Goal: Information Seeking & Learning: Learn about a topic

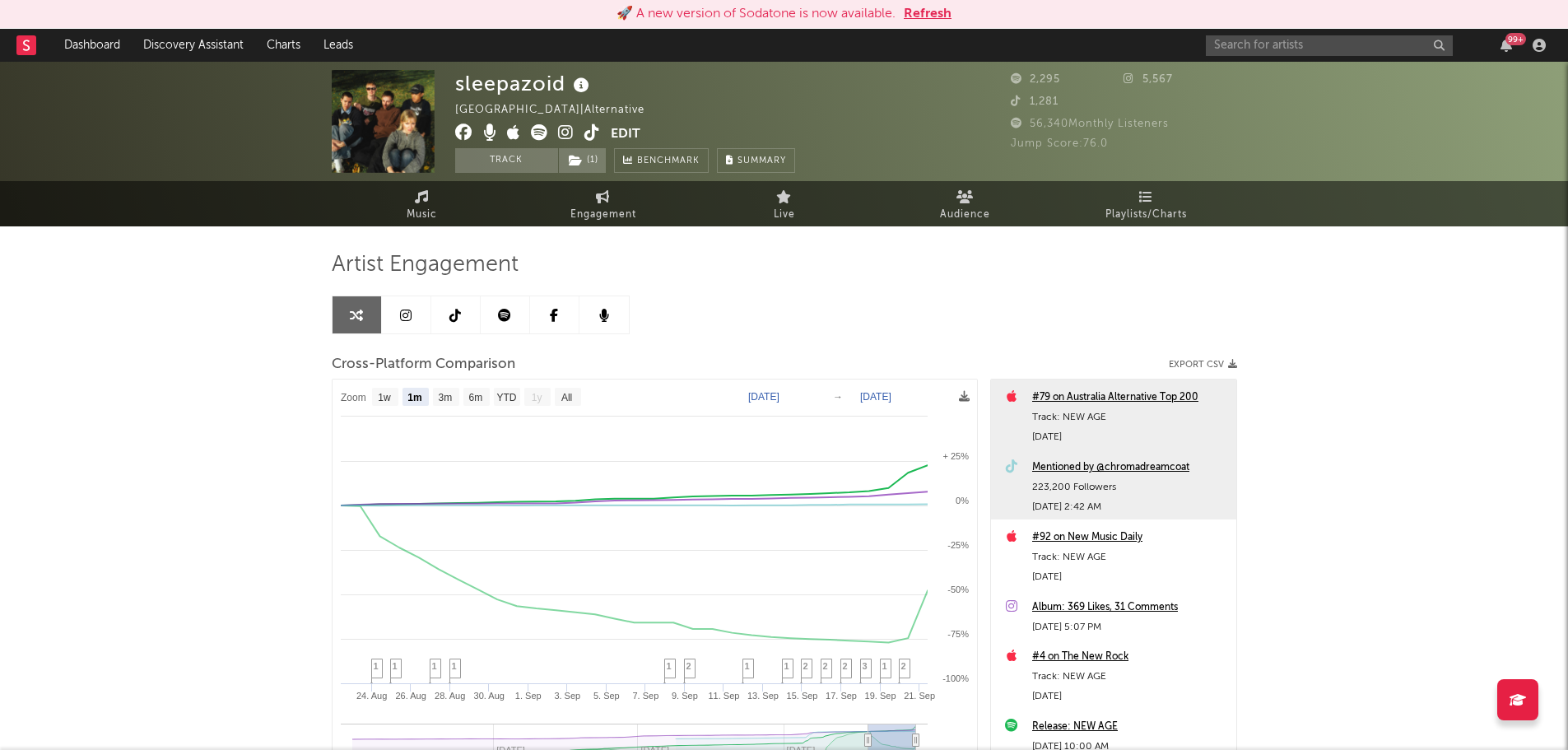
select select "1m"
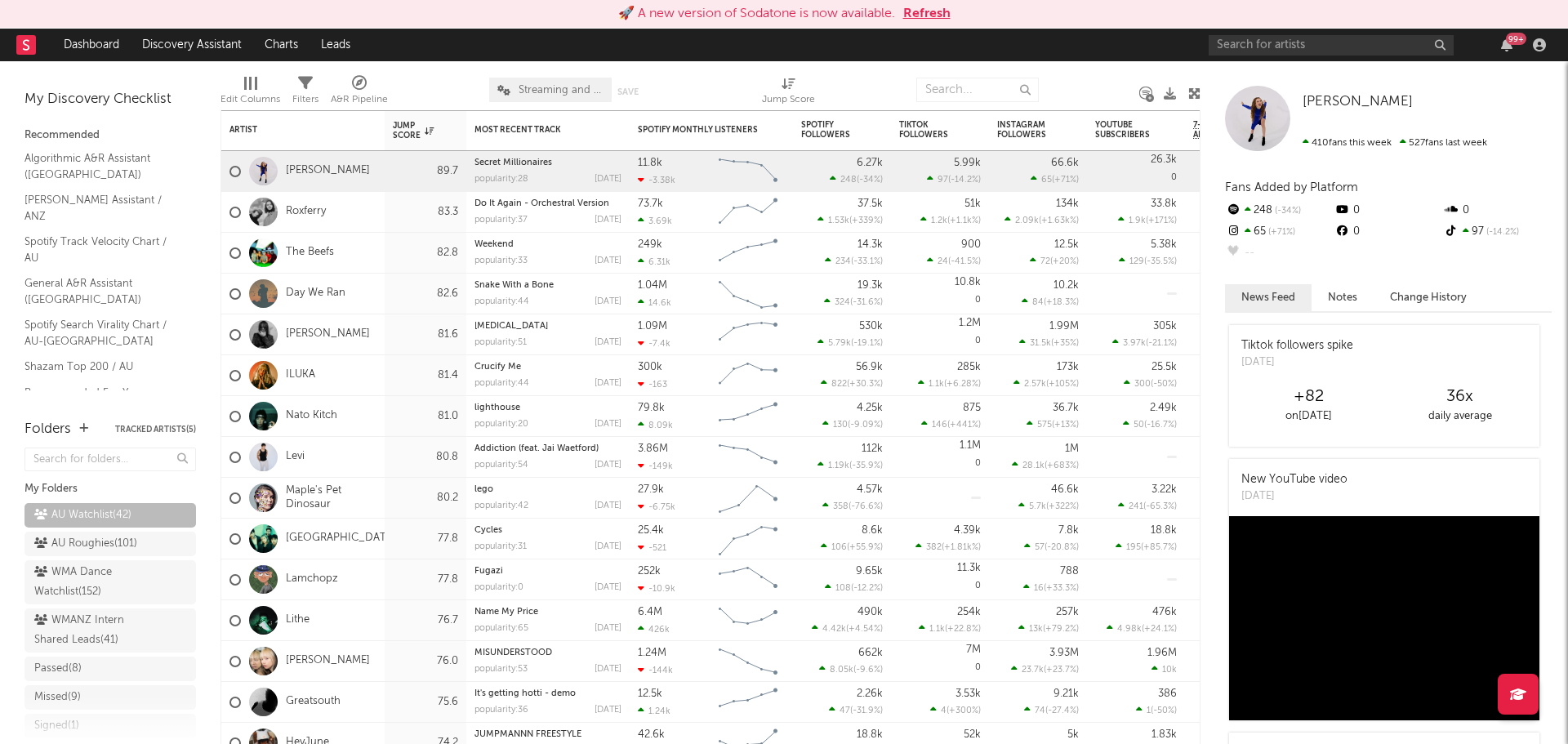
click at [916, 12] on button "Refresh" at bounding box center [927, 14] width 47 height 20
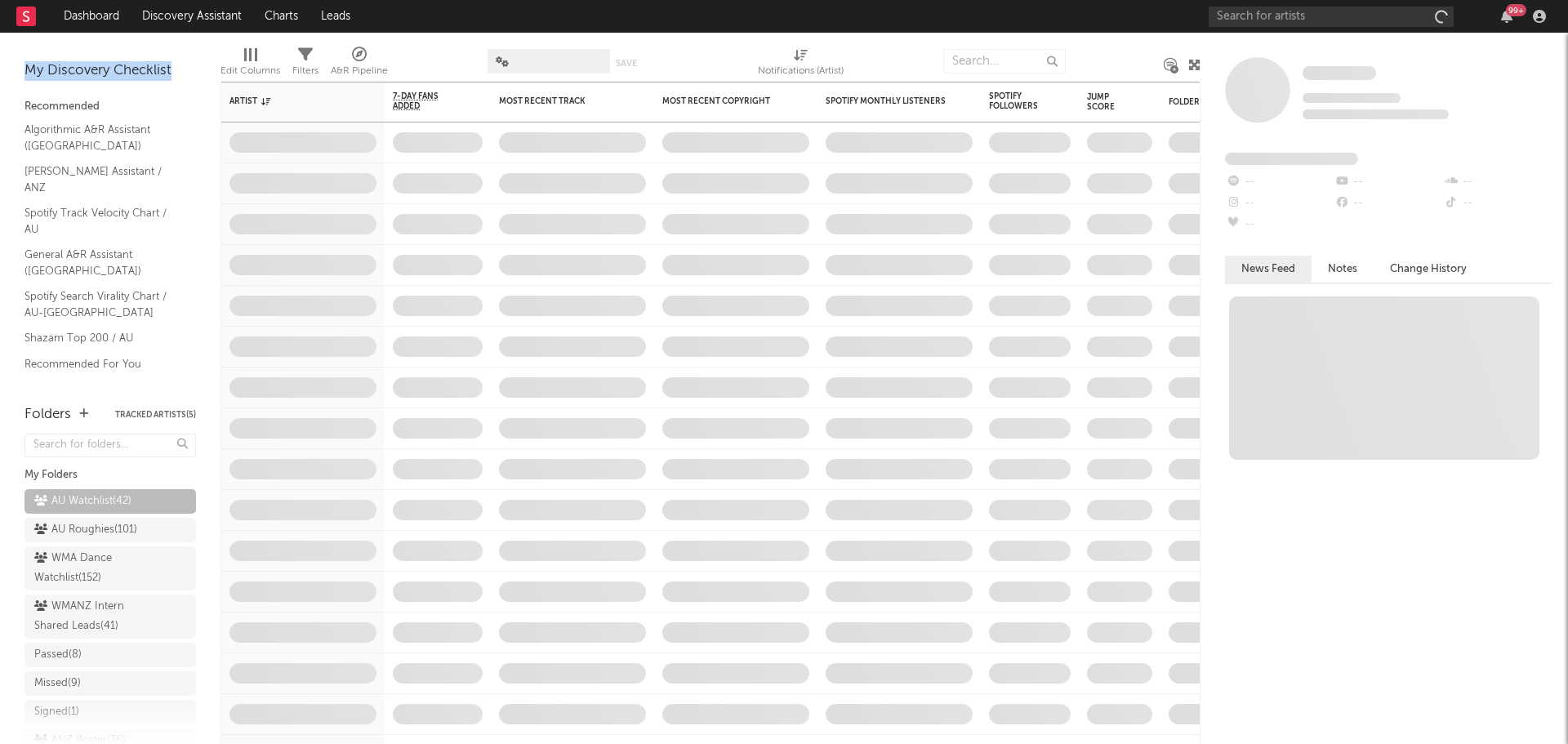
drag, startPoint x: 26, startPoint y: 72, endPoint x: 172, endPoint y: 68, distance: 146.1
click at [172, 68] on div "My Discovery Checklist" at bounding box center [111, 71] width 172 height 20
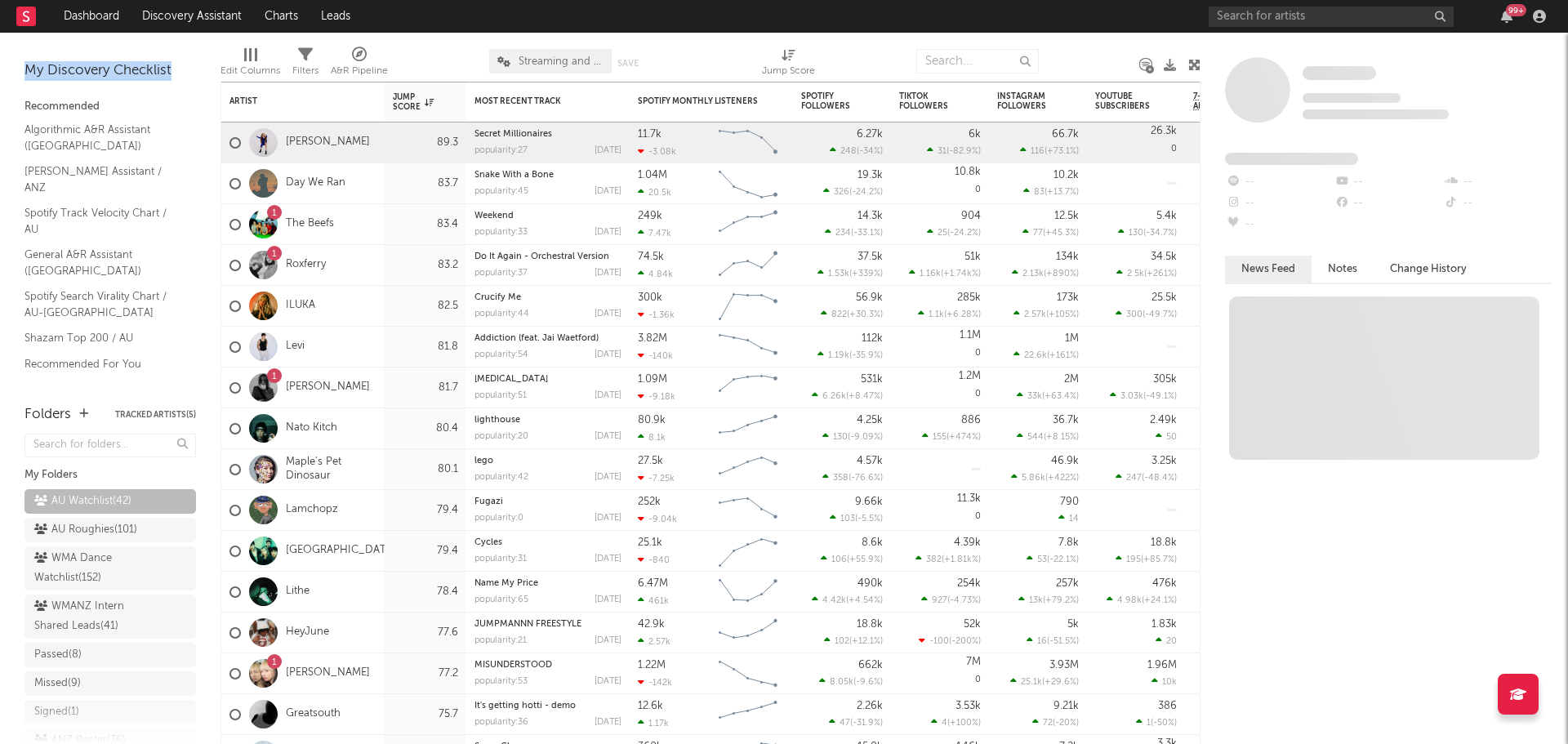
drag, startPoint x: 172, startPoint y: 68, endPoint x: 17, endPoint y: 67, distance: 155.0
click at [17, 67] on div "My Discovery Checklist Recommended Algorithmic A&R Assistant (Australia) Nielse…" at bounding box center [110, 210] width 220 height 356
click at [41, 67] on div "My Discovery Checklist" at bounding box center [111, 71] width 172 height 20
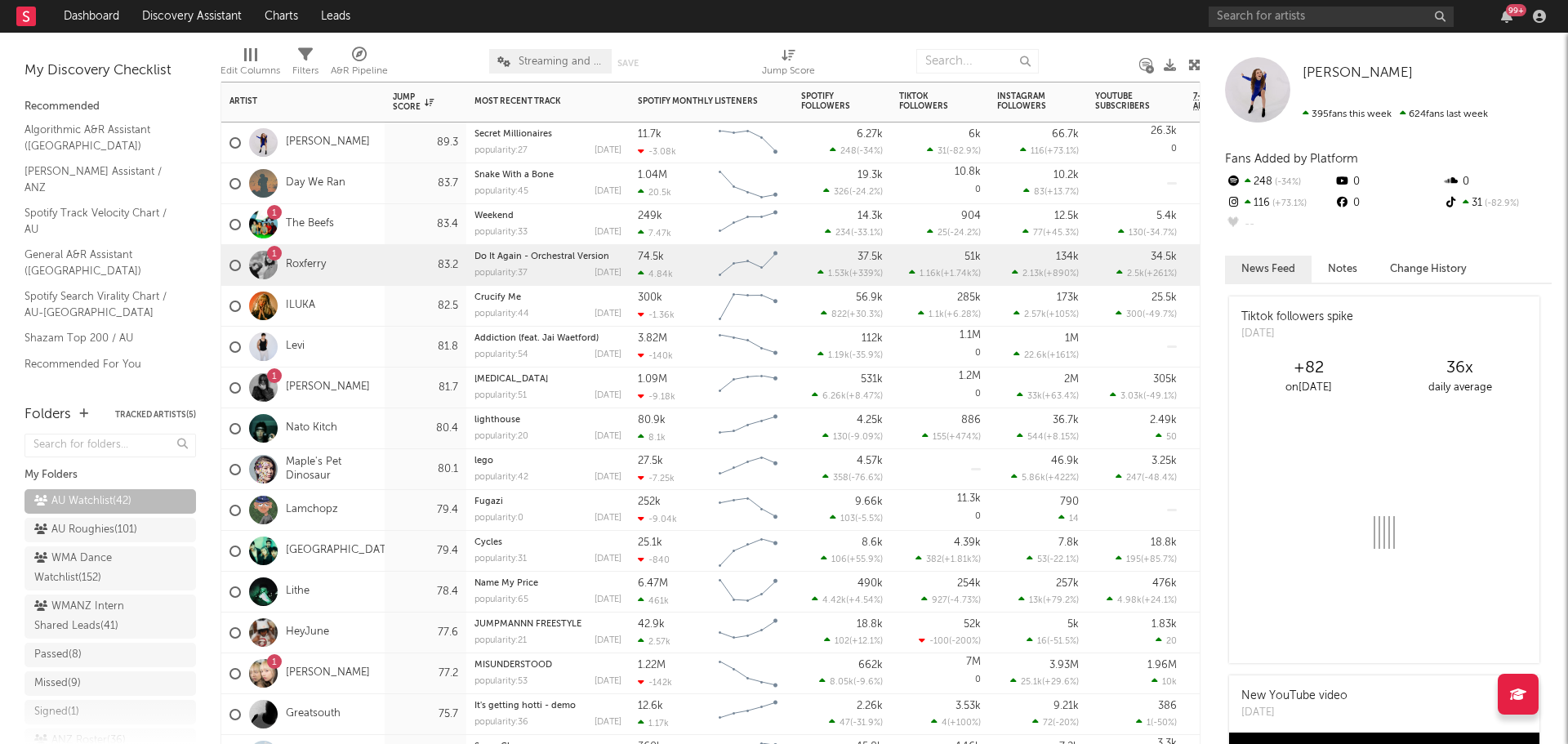
click at [387, 274] on div "83.2" at bounding box center [425, 265] width 82 height 41
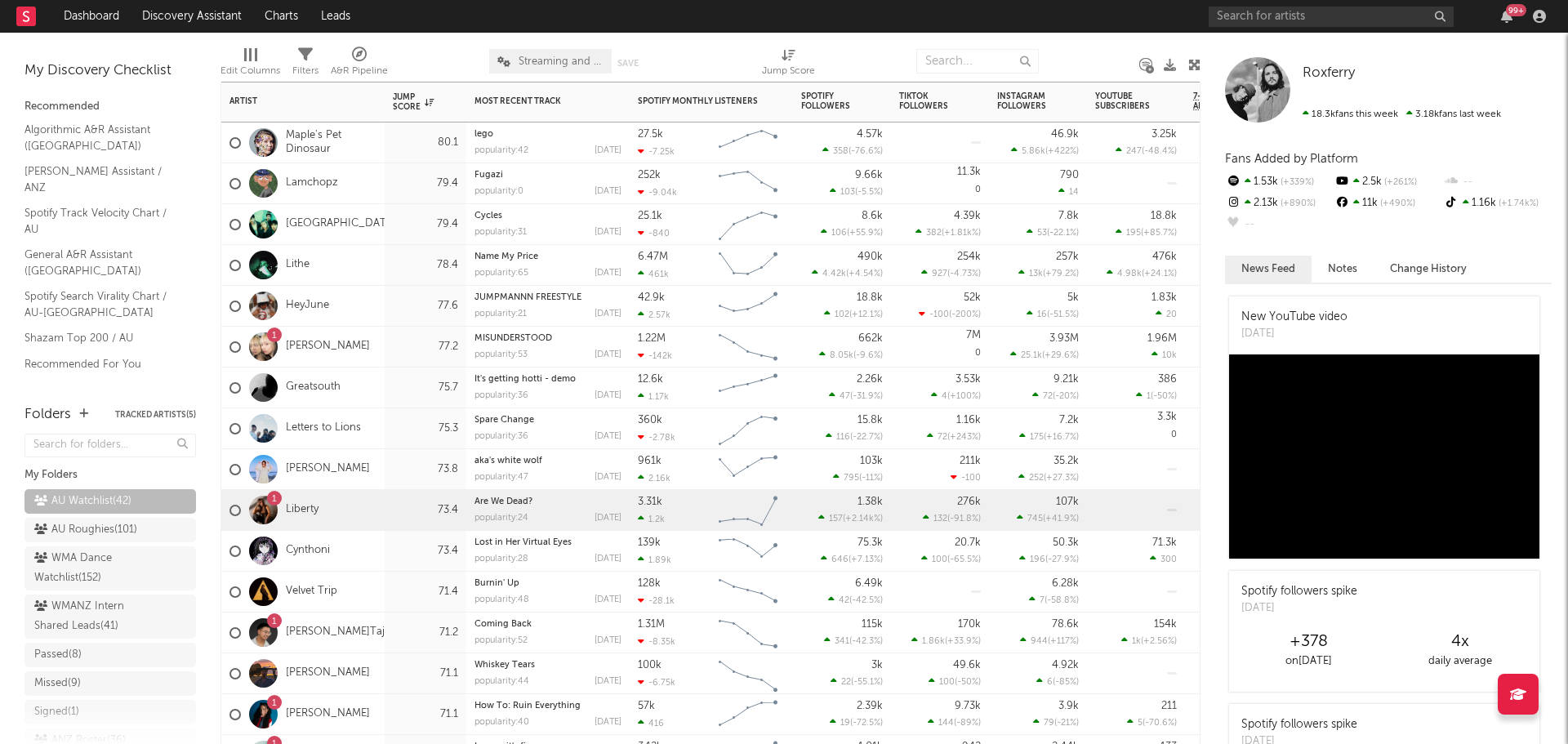
click at [374, 510] on div "1 Liberty" at bounding box center [302, 510] width 163 height 41
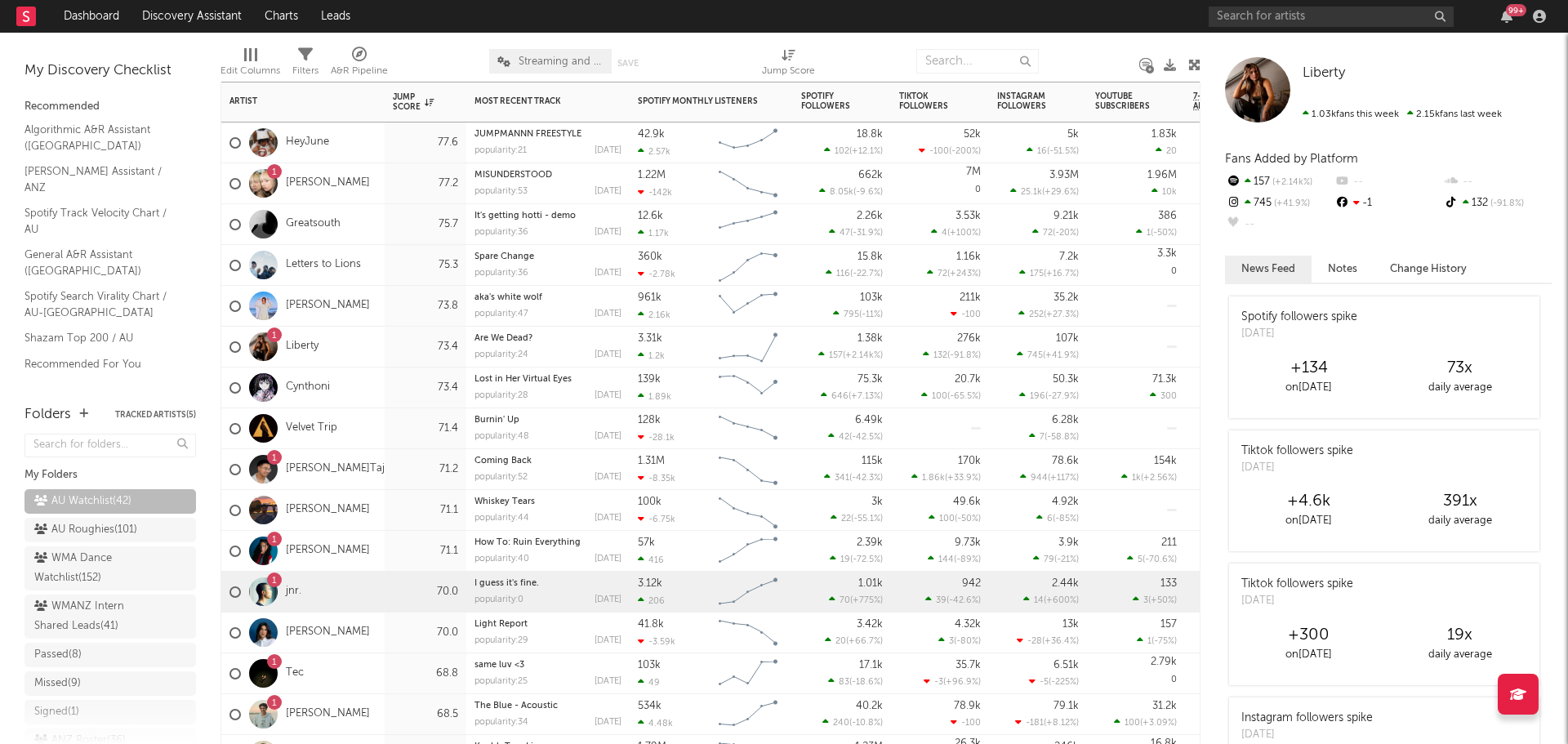
click at [363, 594] on div "1 jnr." at bounding box center [302, 592] width 163 height 41
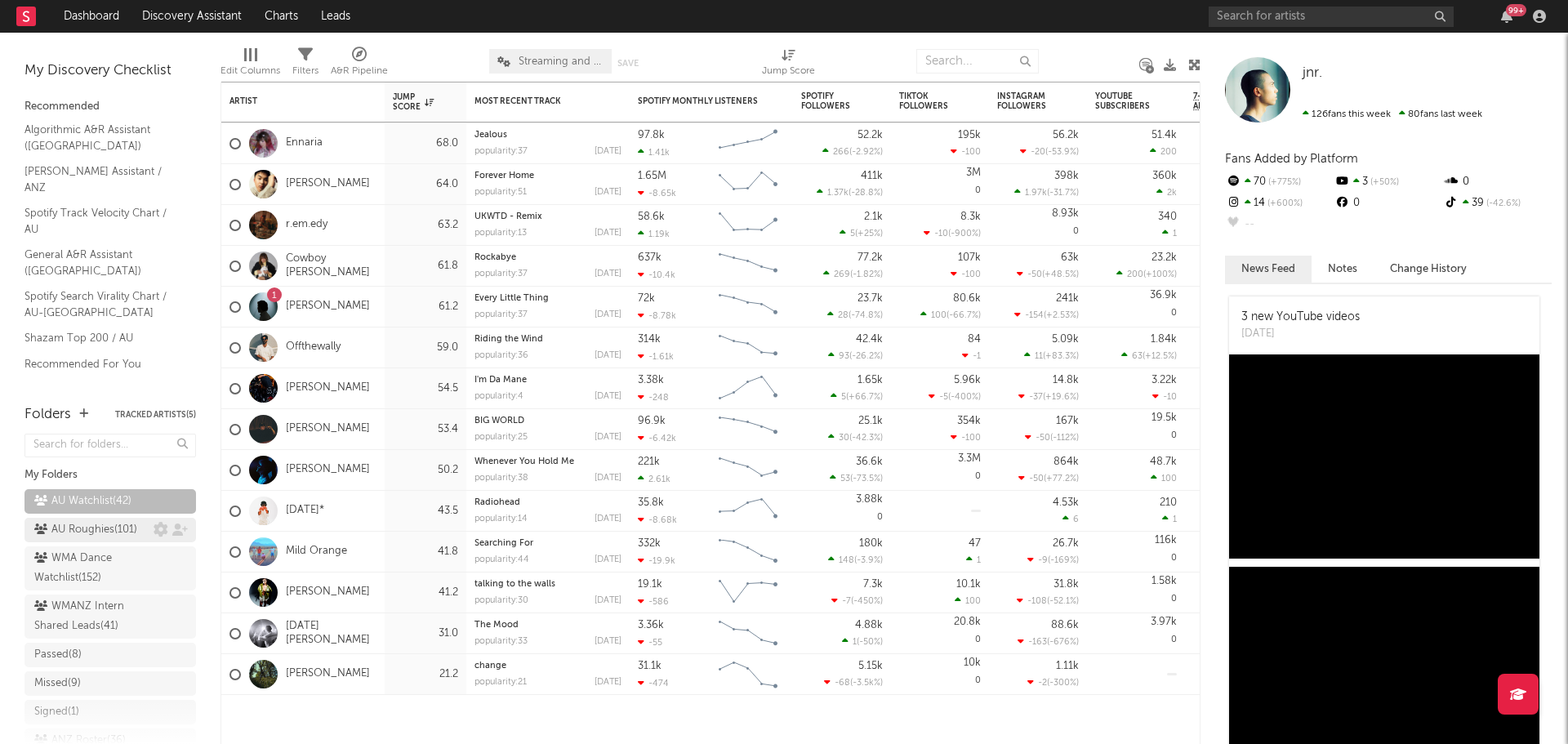
click at [106, 533] on div "AU Roughies ( 101 )" at bounding box center [86, 530] width 103 height 20
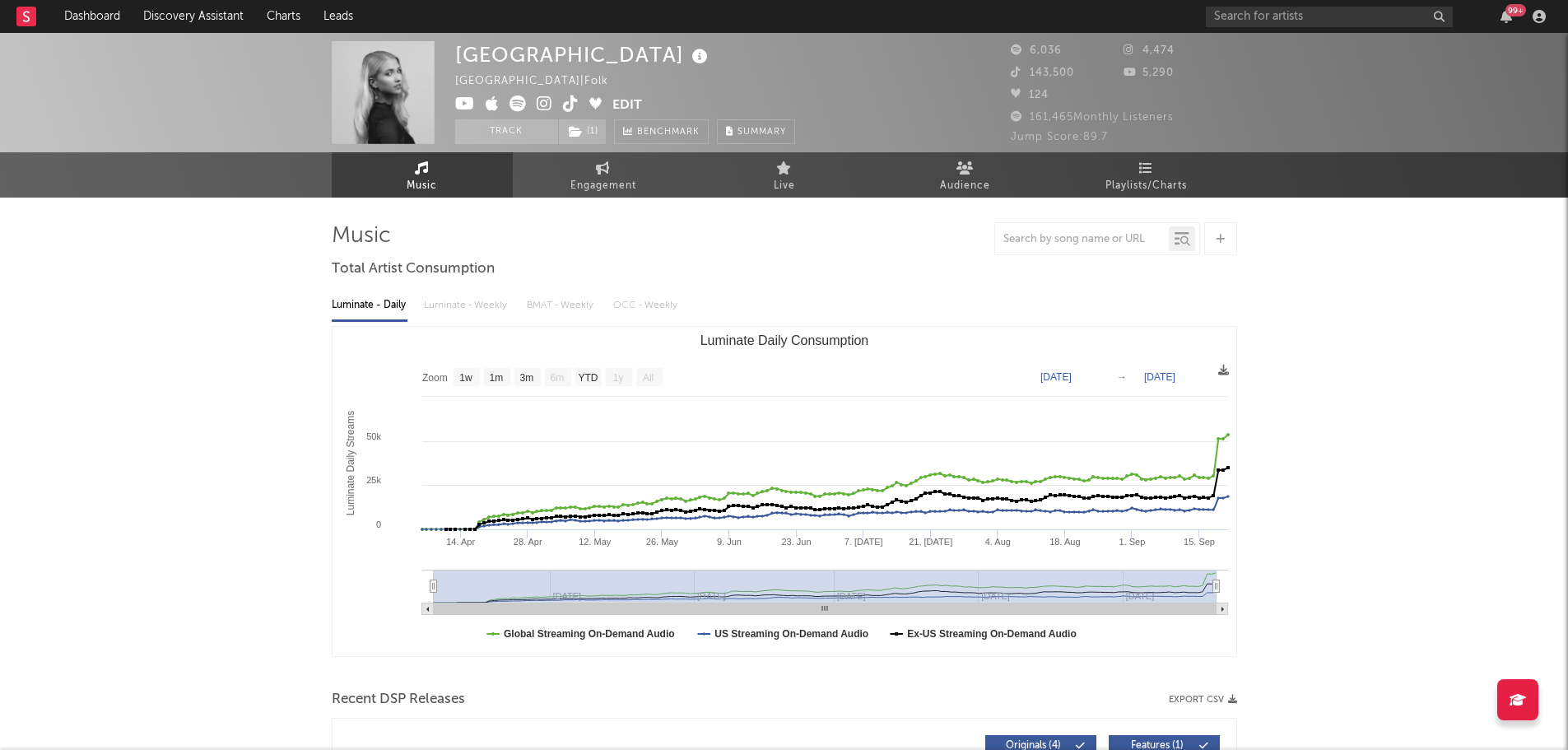
select select "1w"
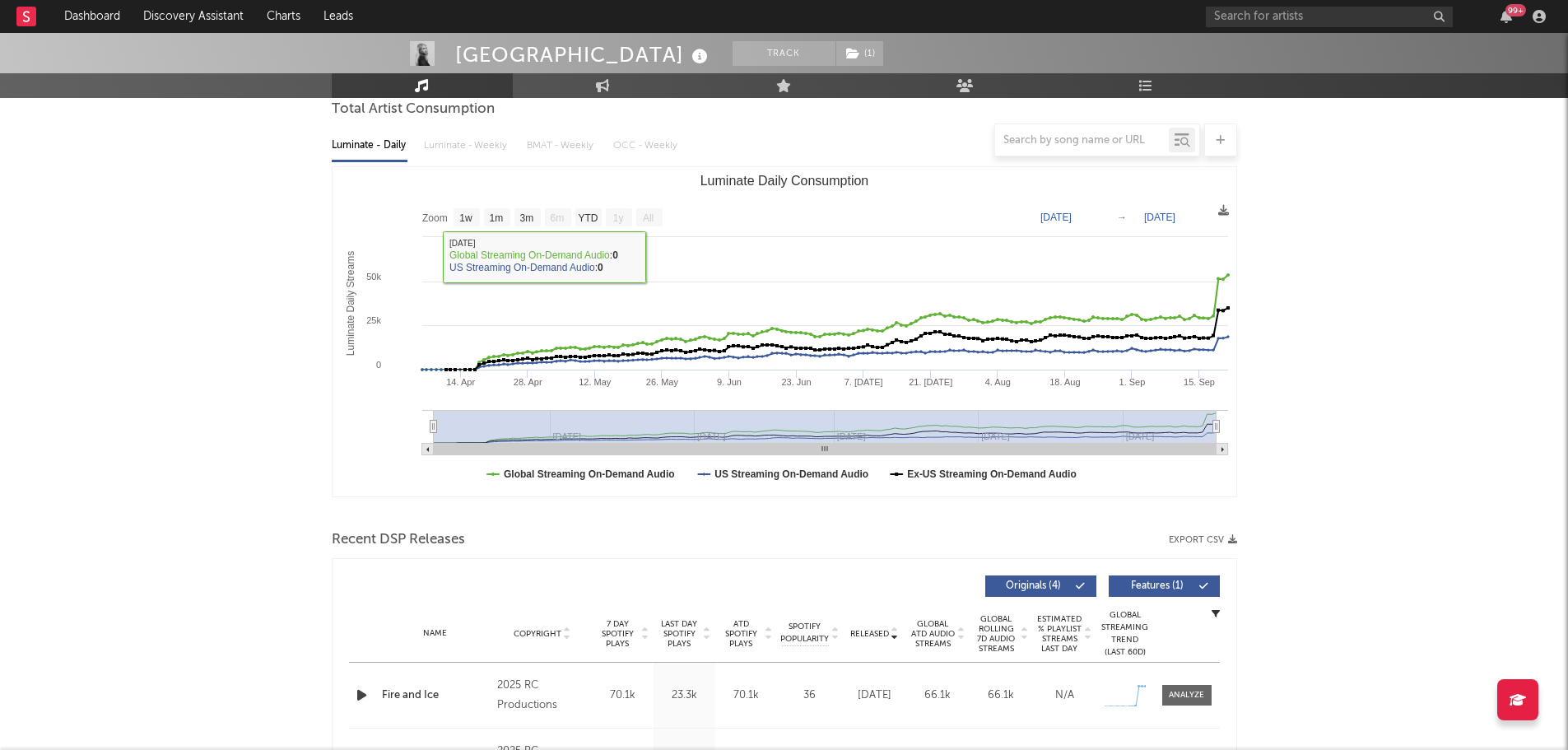
scroll to position [330, 0]
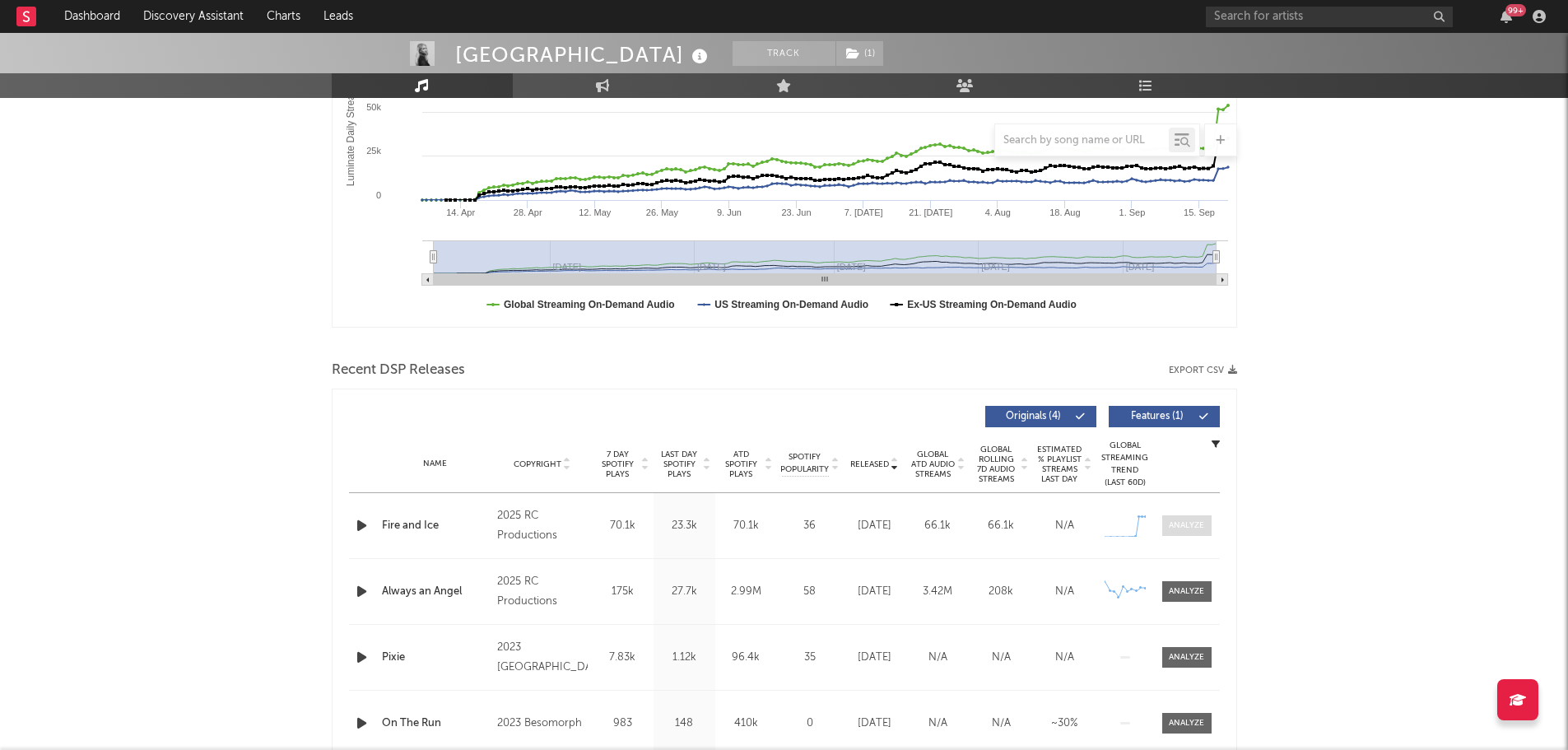
click at [1189, 521] on div at bounding box center [1187, 525] width 36 height 12
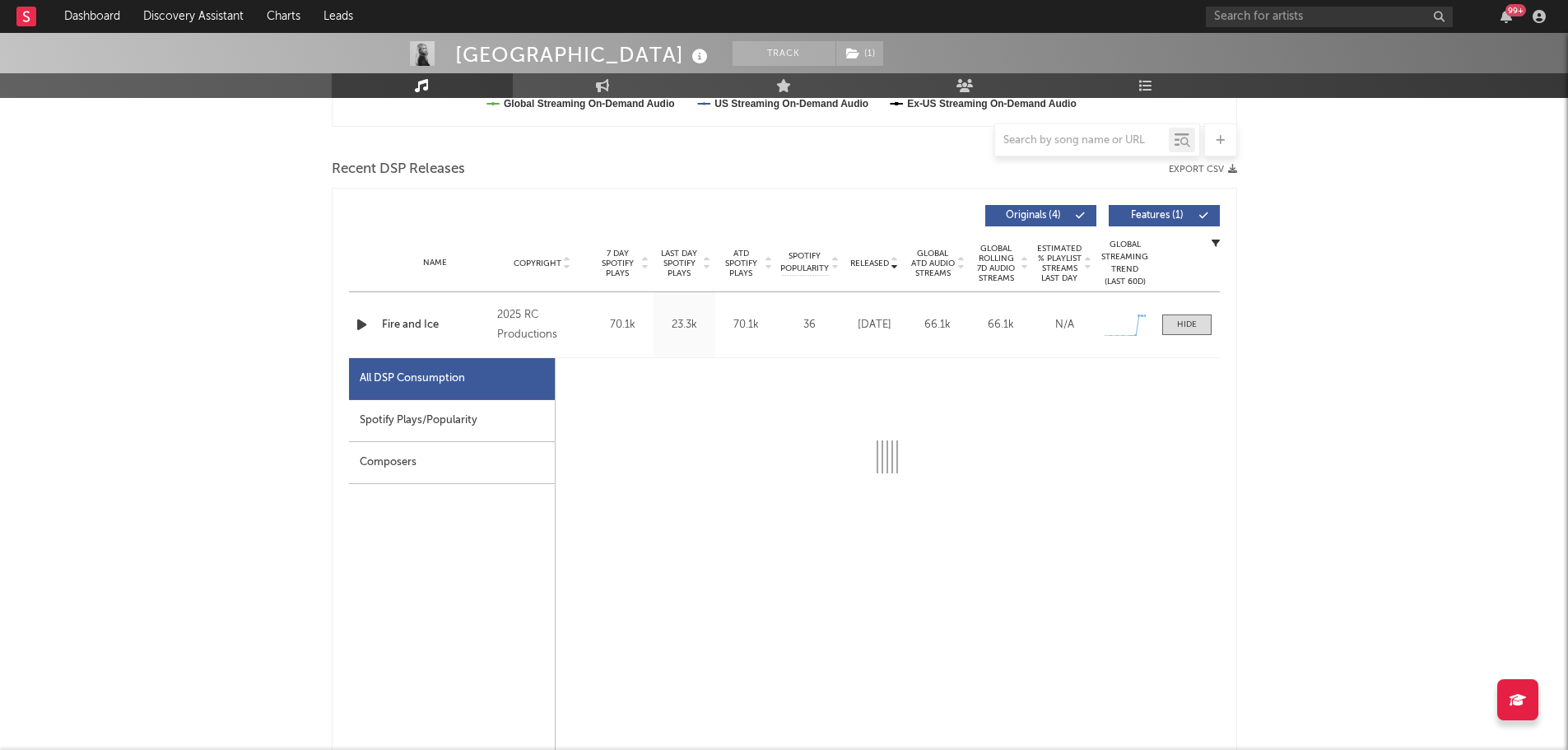
scroll to position [577, 0]
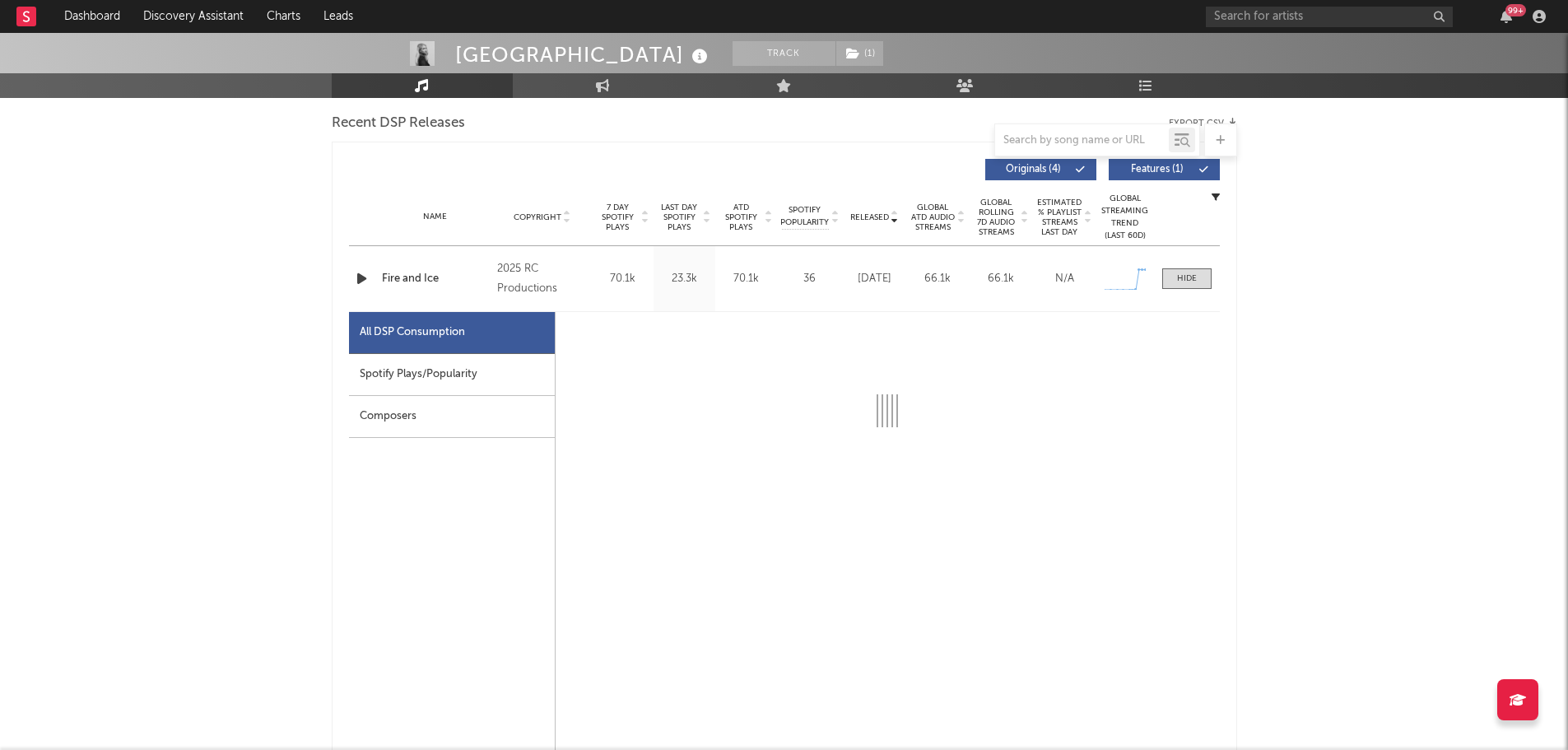
select select "1w"
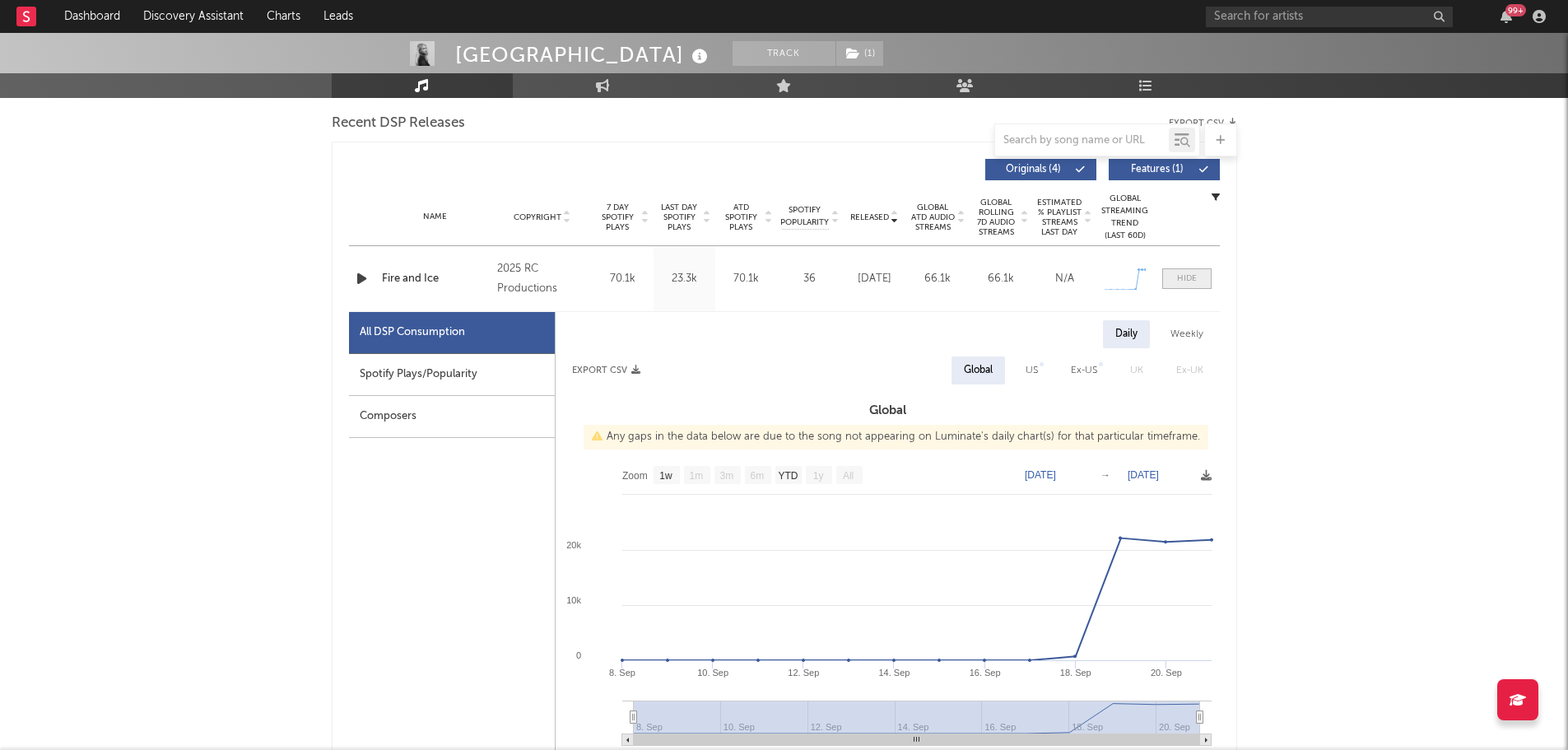
click at [1193, 281] on div at bounding box center [1187, 279] width 20 height 12
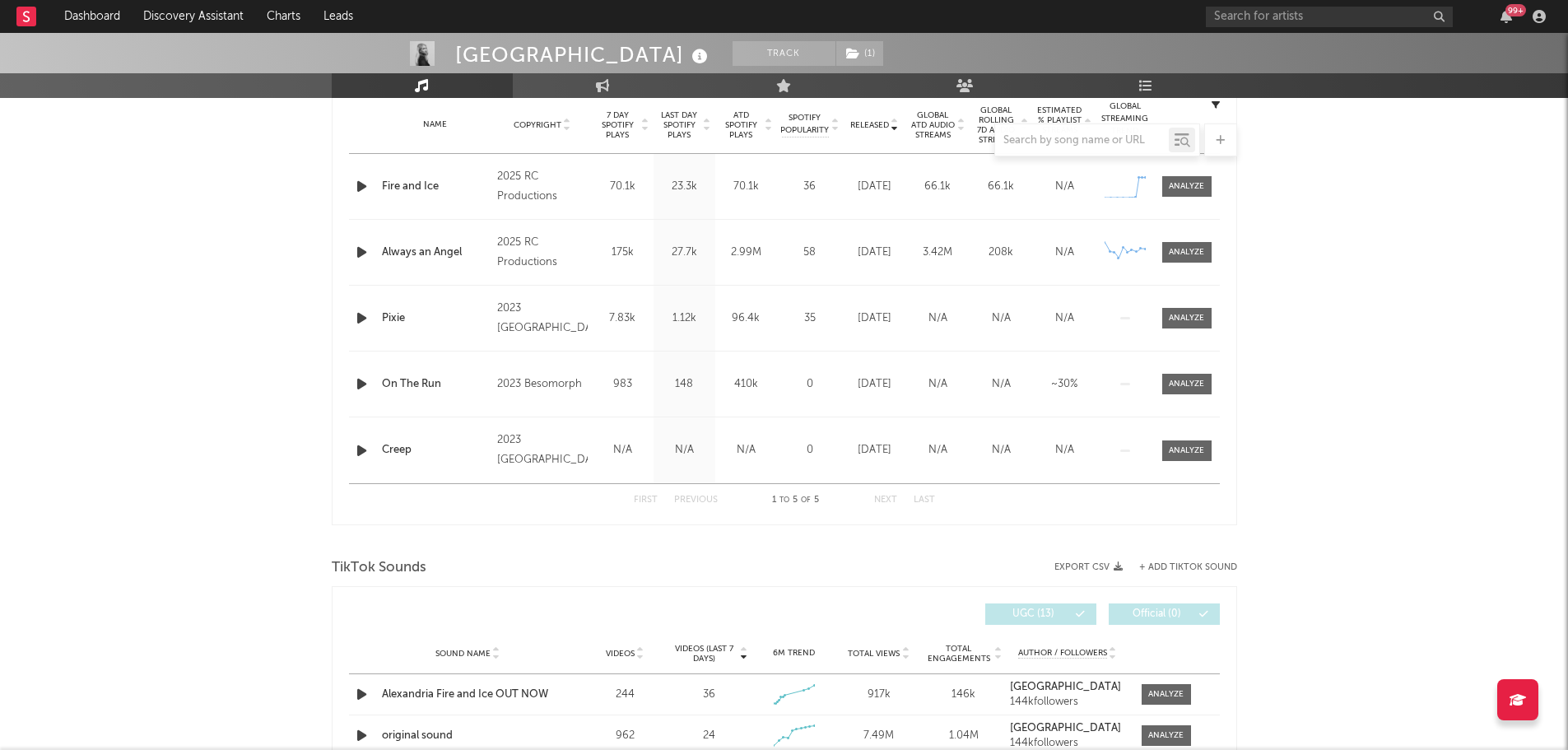
scroll to position [823, 0]
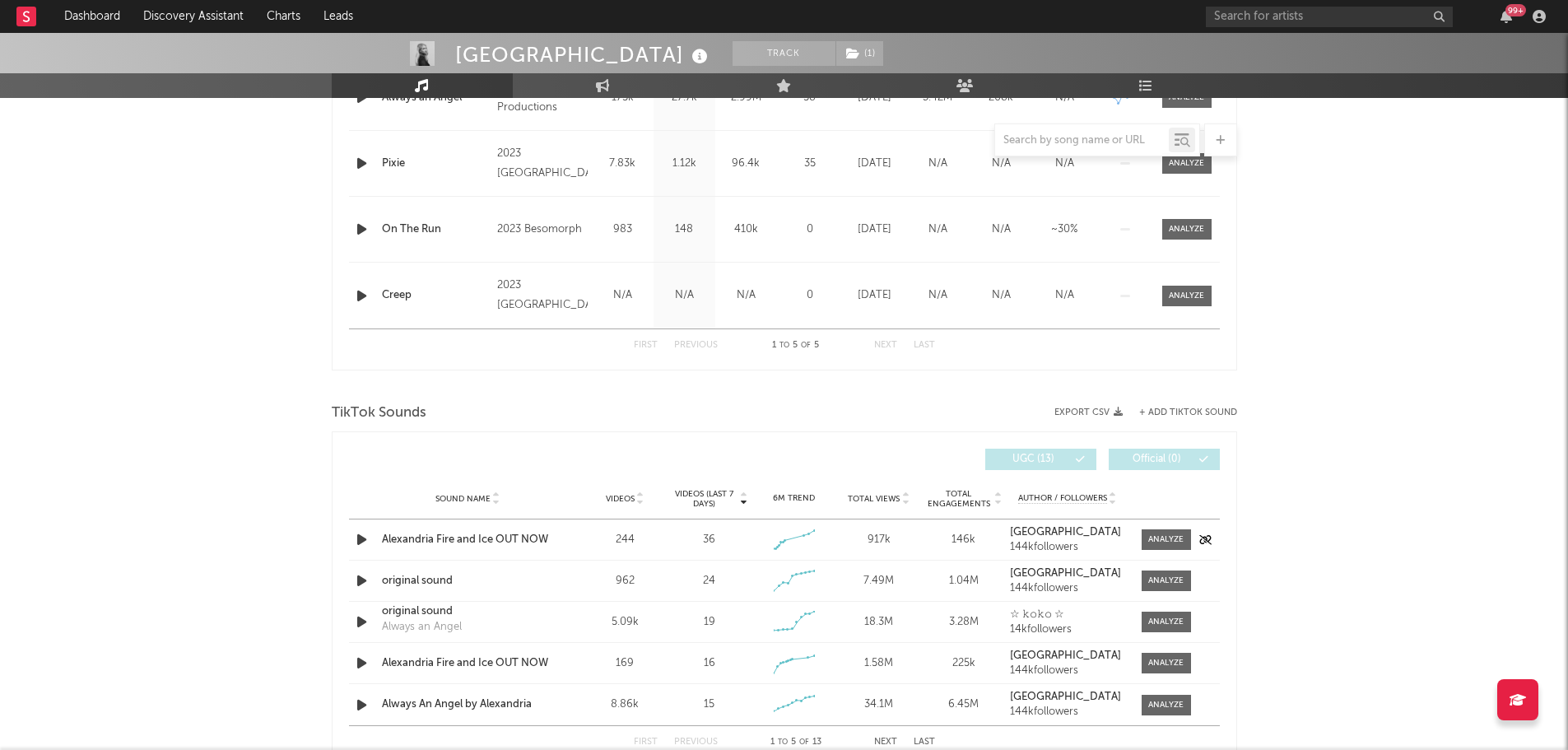
click at [439, 542] on div "Alexandria Fire and Ice OUT NOW" at bounding box center [467, 540] width 172 height 17
click at [1184, 541] on span at bounding box center [1167, 539] width 50 height 21
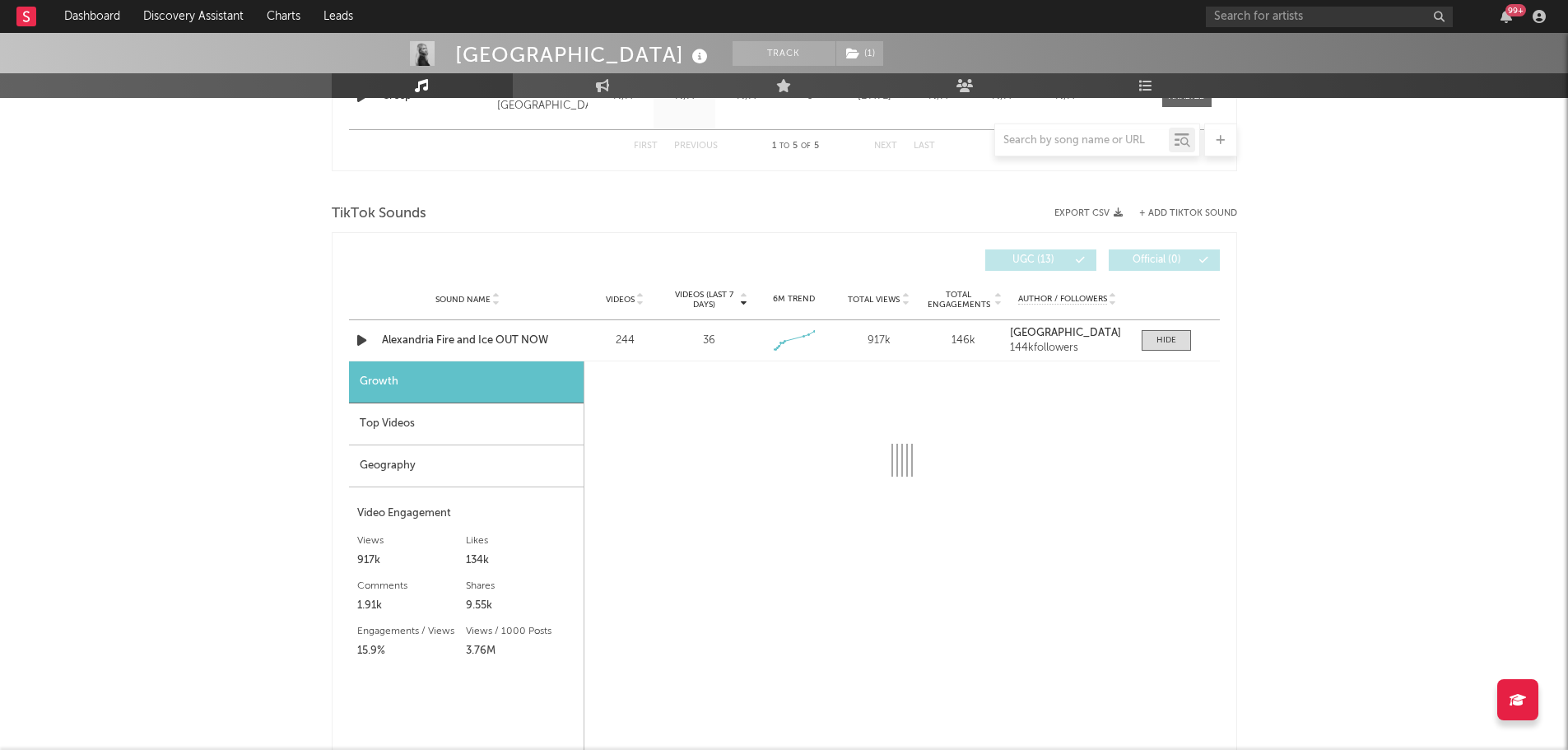
scroll to position [1070, 0]
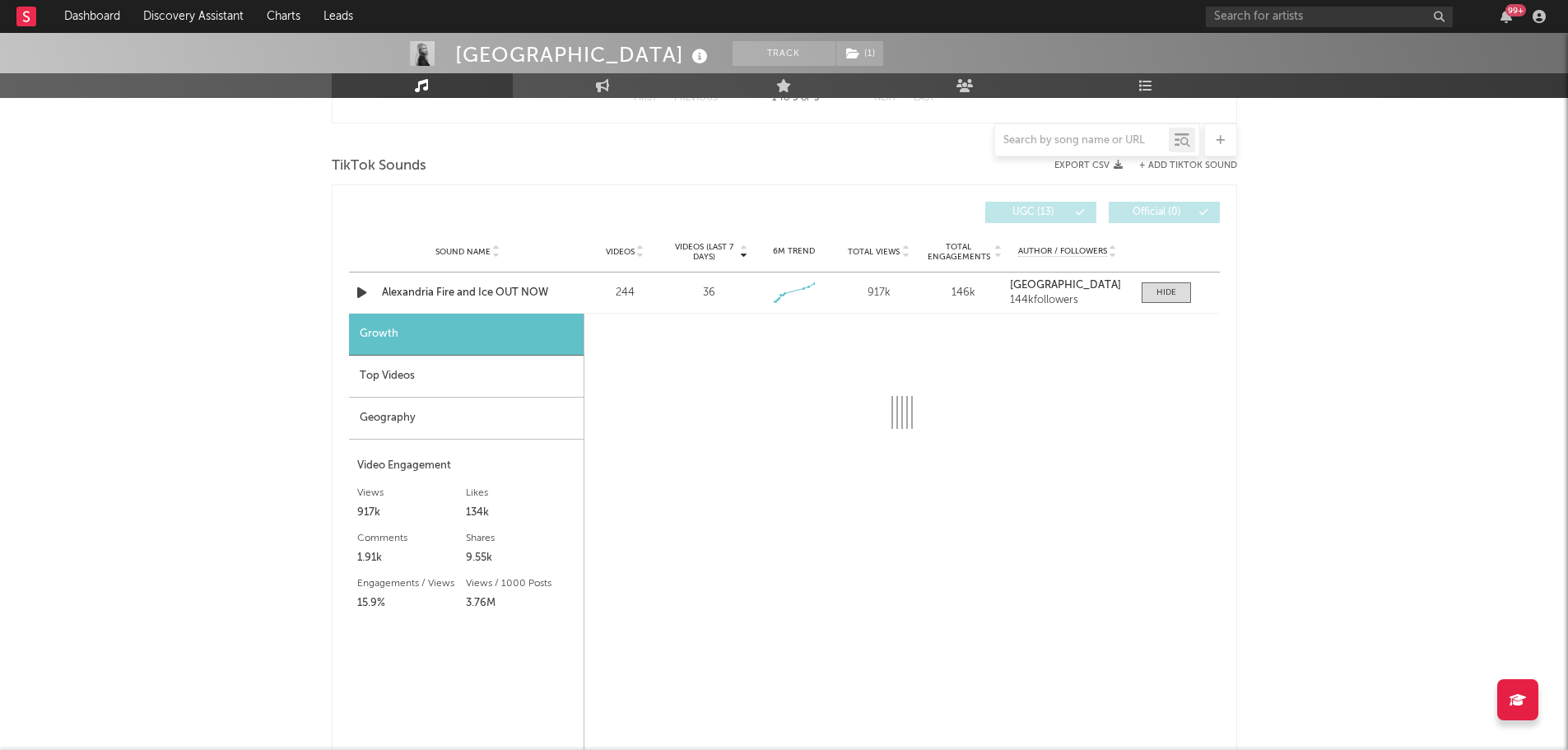
click at [408, 378] on div "Top Videos" at bounding box center [466, 376] width 235 height 42
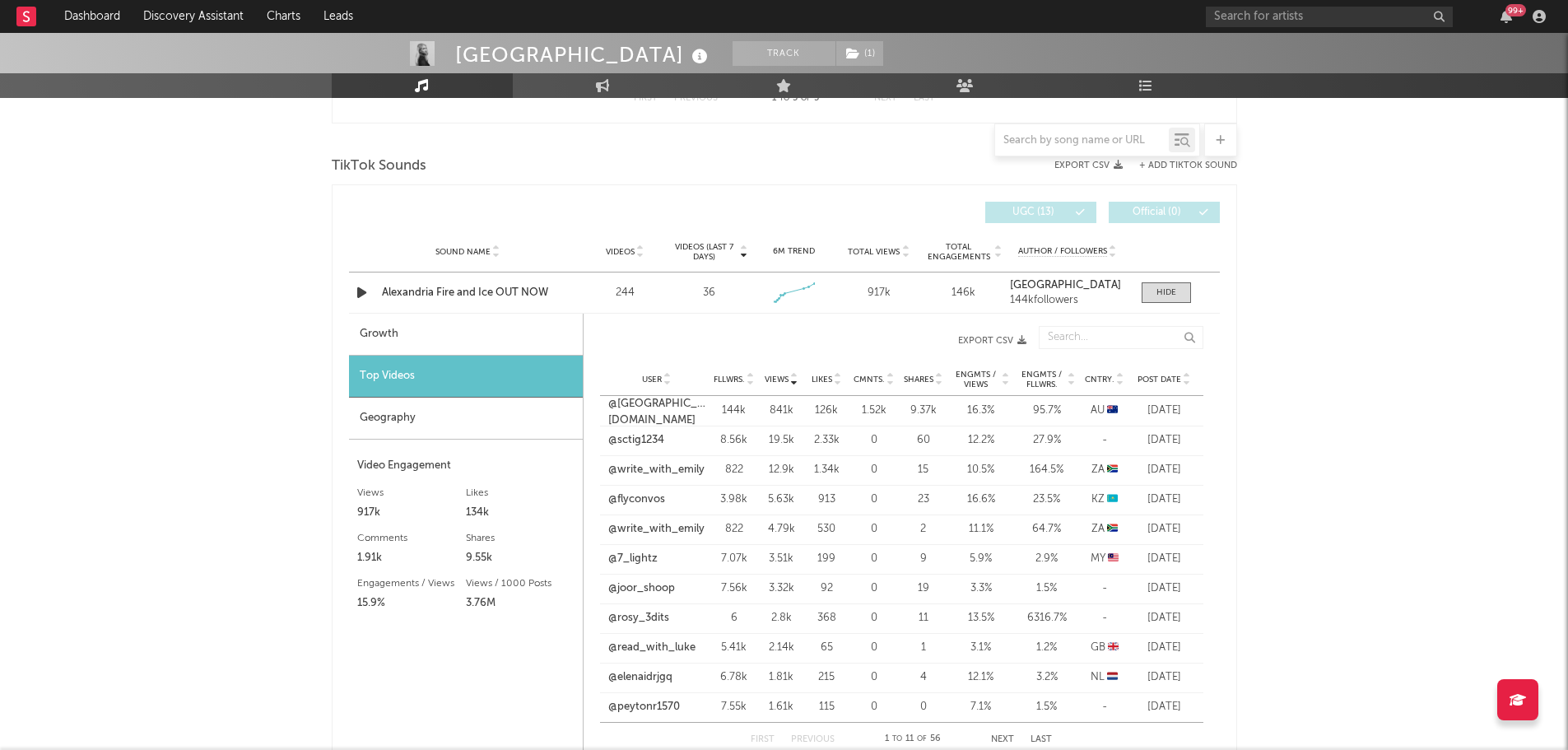
click at [1165, 377] on span "Post Date" at bounding box center [1160, 379] width 44 height 10
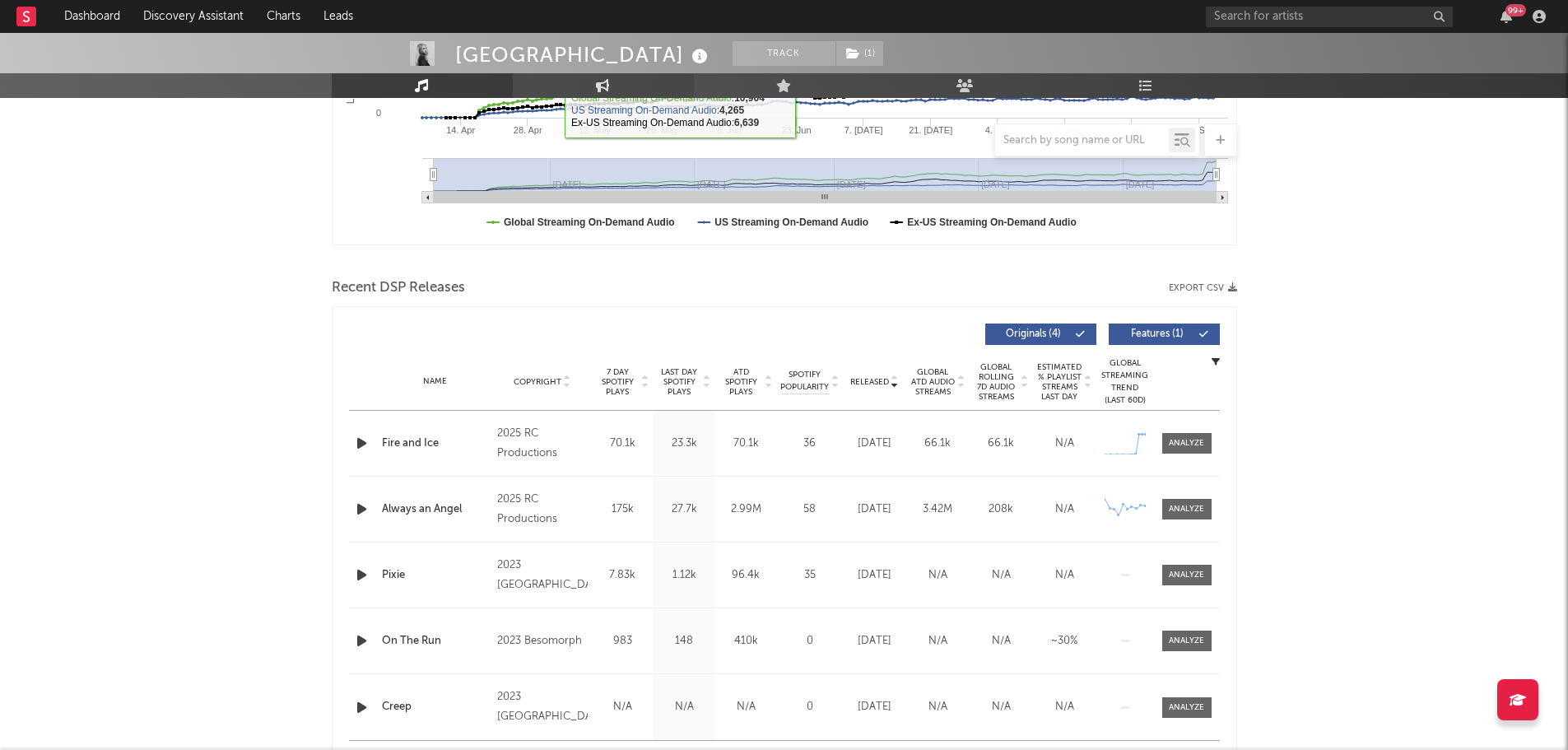
click at [596, 81] on icon at bounding box center [603, 85] width 14 height 13
select select "1w"
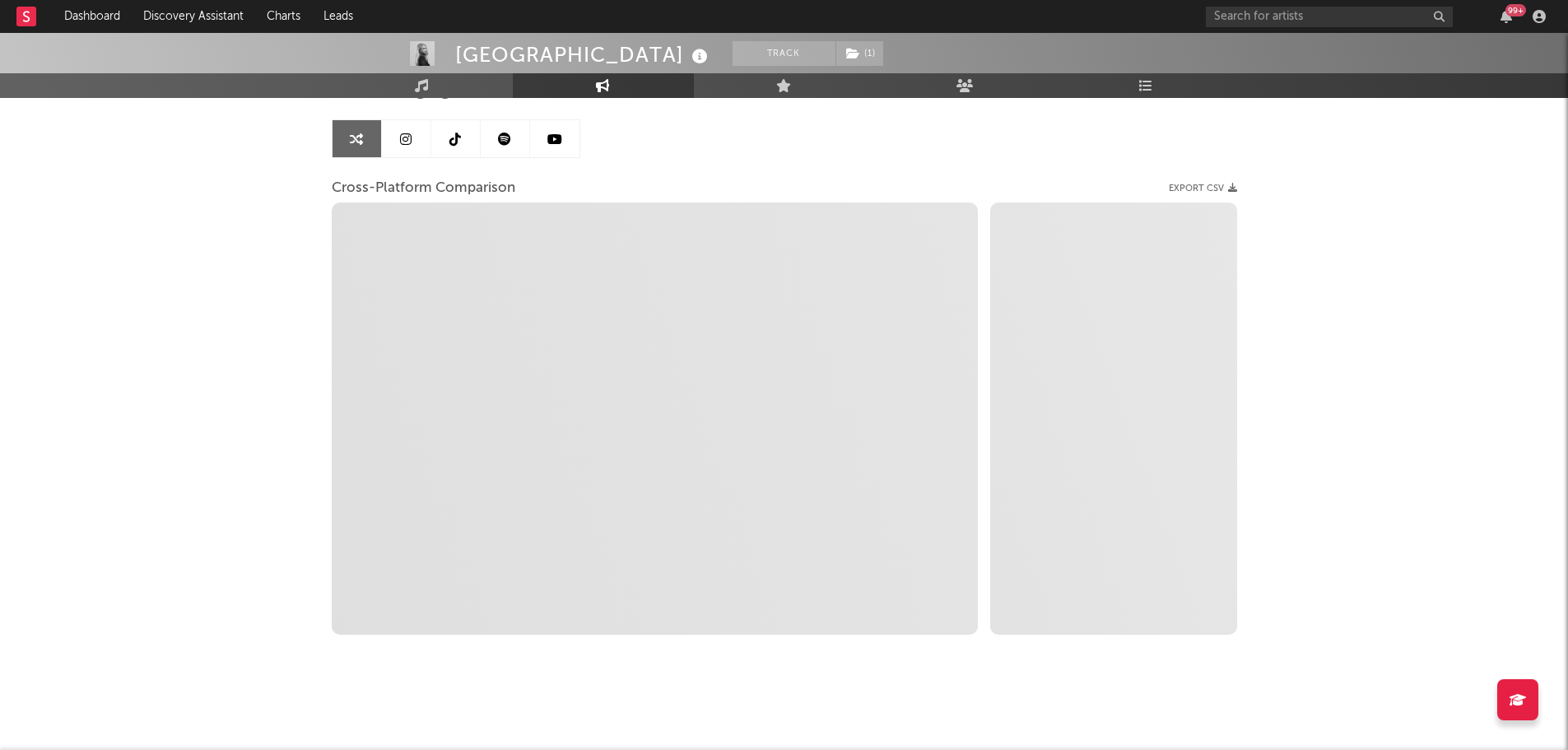
scroll to position [147, 0]
select select "1m"
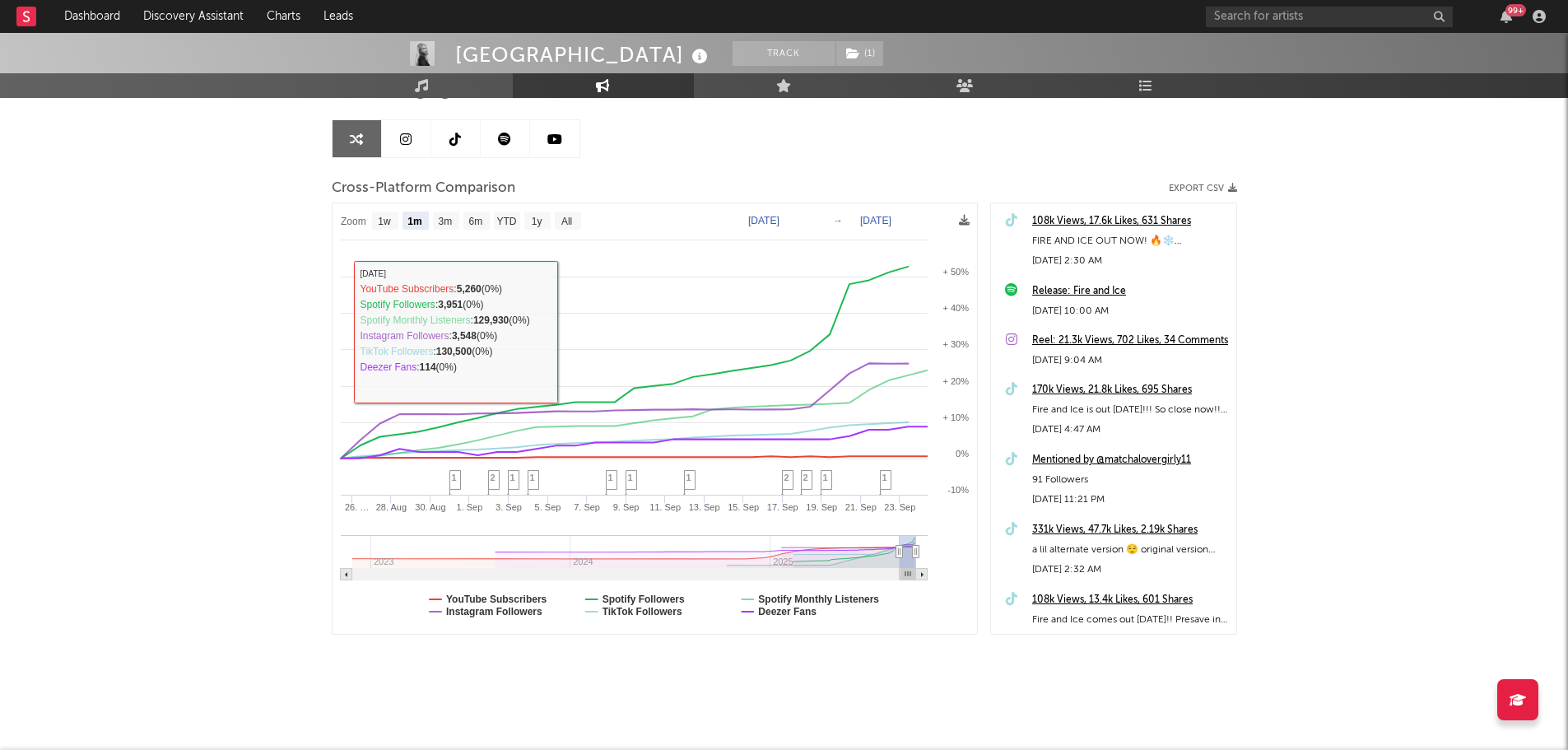
click at [273, 352] on div "Alexandria Track ( 1 ) [GEOGRAPHIC_DATA] | Folk Edit Track ( 1 ) Benchmark Summ…" at bounding box center [784, 318] width 1568 height 865
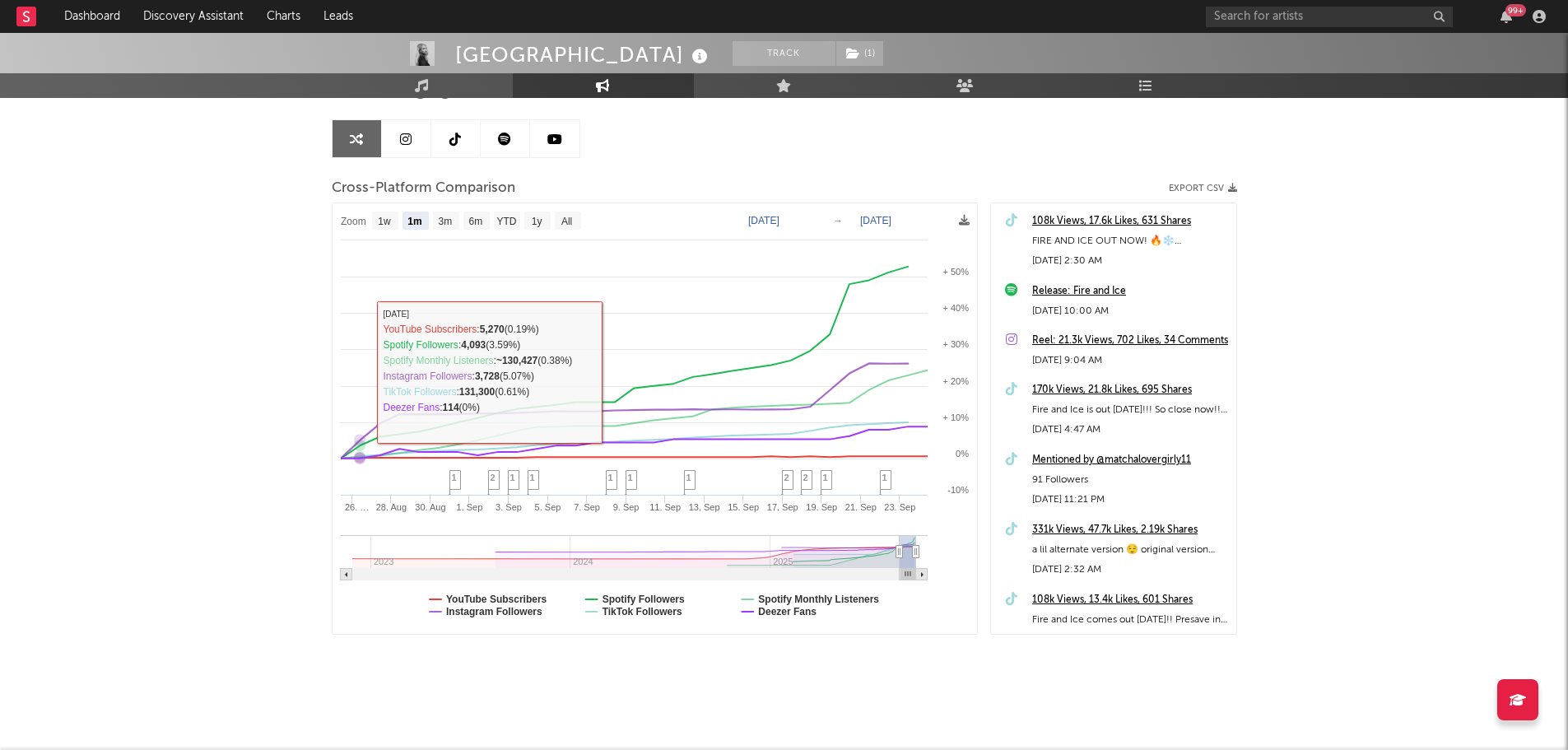
click at [233, 301] on div "Alexandria Track ( 1 ) [GEOGRAPHIC_DATA] | Folk Edit Track ( 1 ) Benchmark Summ…" at bounding box center [784, 318] width 1568 height 865
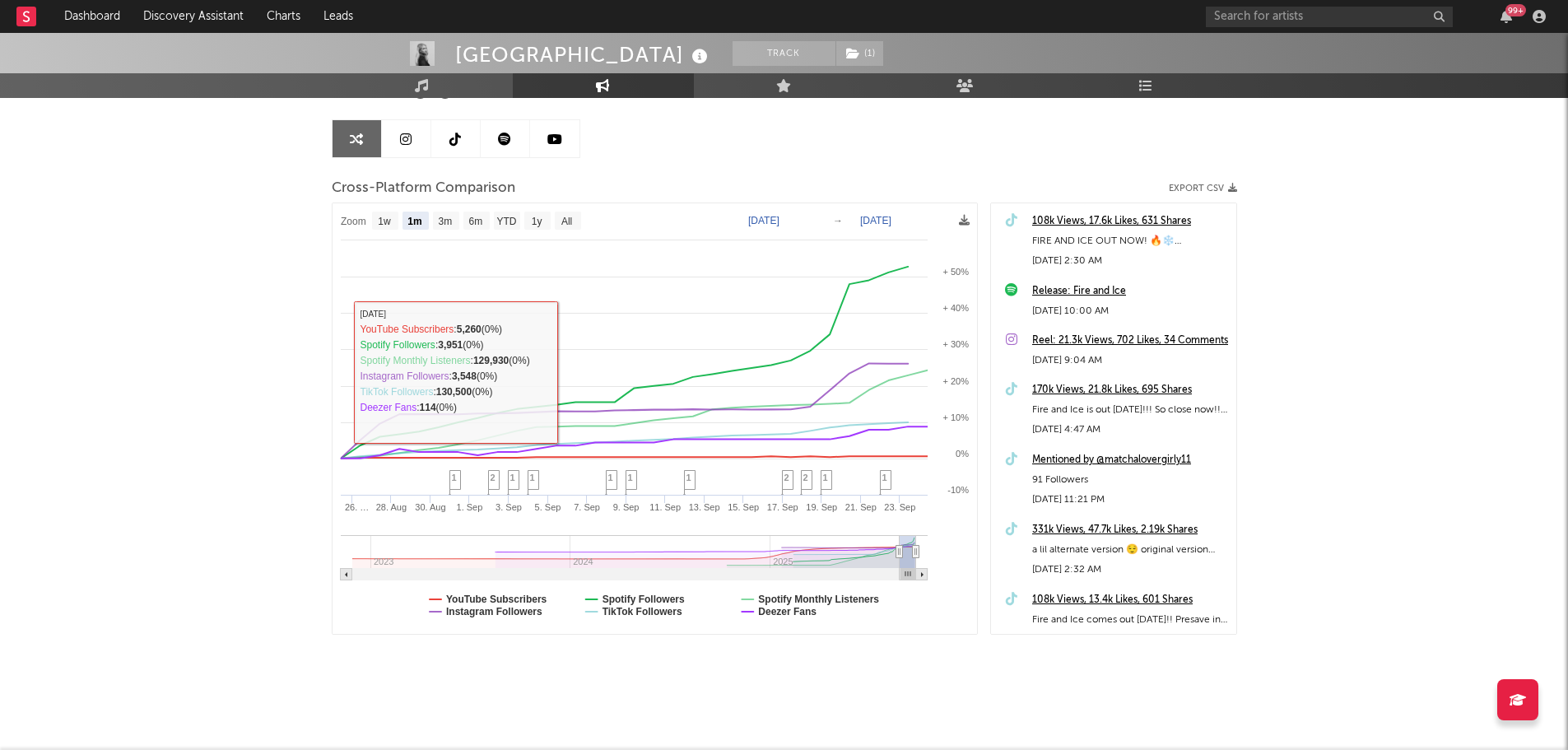
click at [237, 352] on div "Alexandria Track ( 1 ) [GEOGRAPHIC_DATA] | Folk Edit Track ( 1 ) Benchmark Summ…" at bounding box center [784, 318] width 1568 height 865
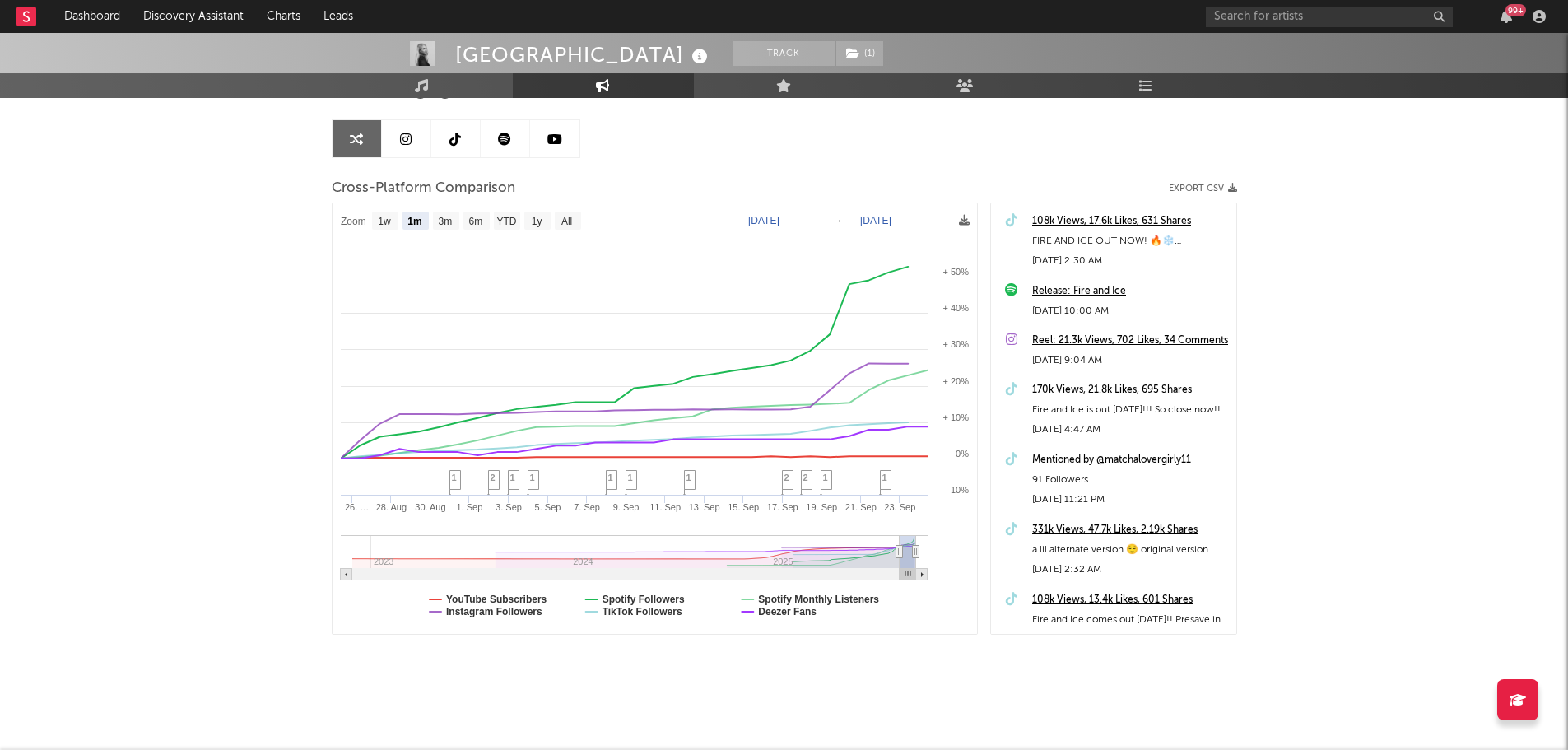
click at [211, 338] on div "Alexandria Track ( 1 ) [GEOGRAPHIC_DATA] | Folk Edit Track ( 1 ) Benchmark Summ…" at bounding box center [784, 318] width 1568 height 865
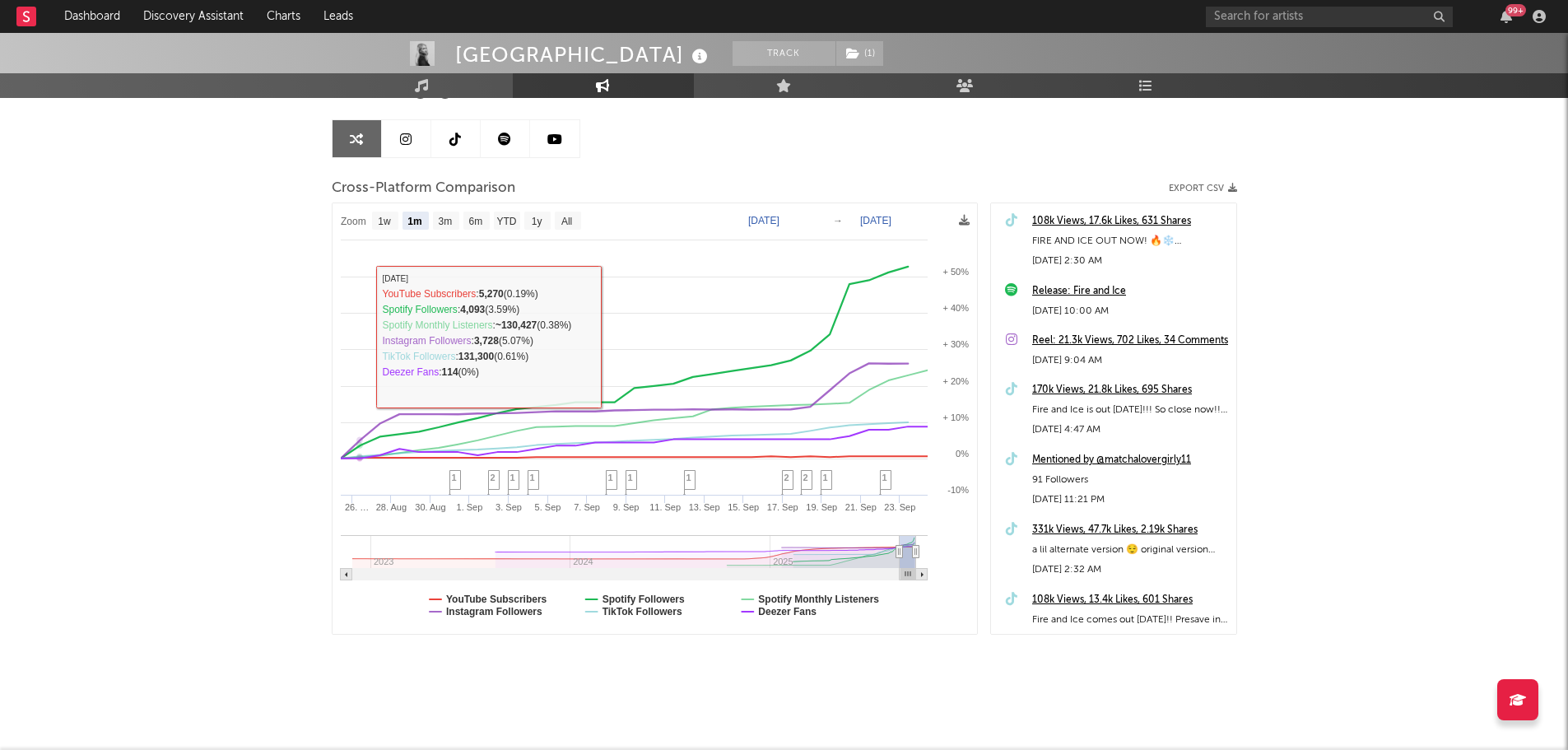
click at [259, 351] on div "Alexandria Track ( 1 ) [GEOGRAPHIC_DATA] | Folk Edit Track ( 1 ) Benchmark Summ…" at bounding box center [784, 318] width 1568 height 865
